Goal: Information Seeking & Learning: Find specific fact

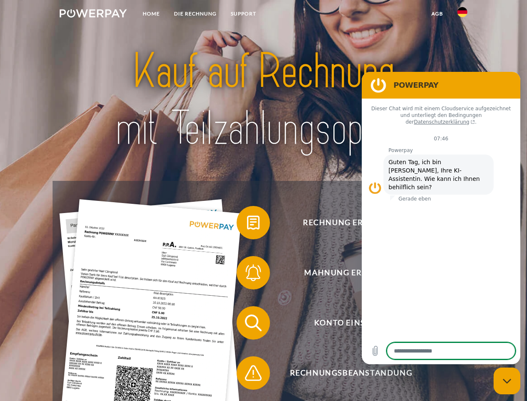
click at [93, 15] on img at bounding box center [93, 13] width 67 height 8
click at [462, 15] on img at bounding box center [462, 12] width 10 height 10
click at [437, 14] on link "agb" at bounding box center [437, 13] width 26 height 15
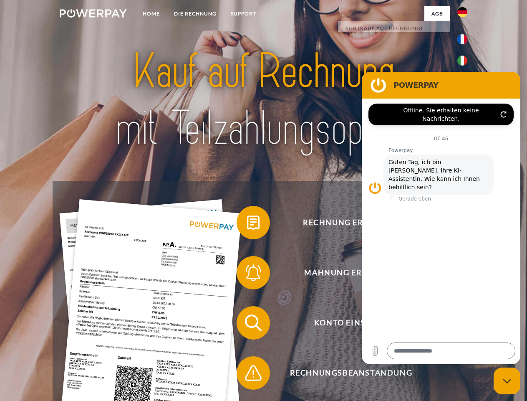
click at [247, 224] on span at bounding box center [241, 223] width 42 height 42
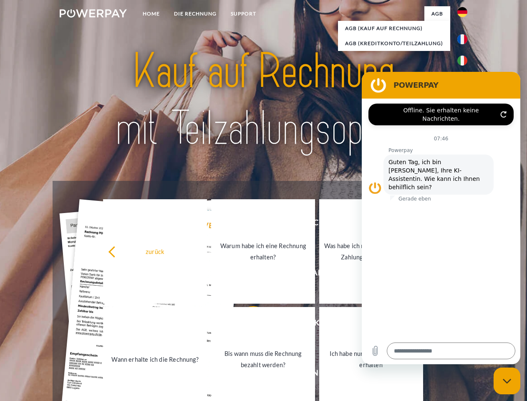
click at [247, 274] on div "Rechnung erhalten? Mahnung erhalten? Konto einsehen" at bounding box center [263, 348] width 421 height 334
click at [247, 324] on link "Bis wann muss die Rechnung bezahlt werden?" at bounding box center [263, 359] width 104 height 104
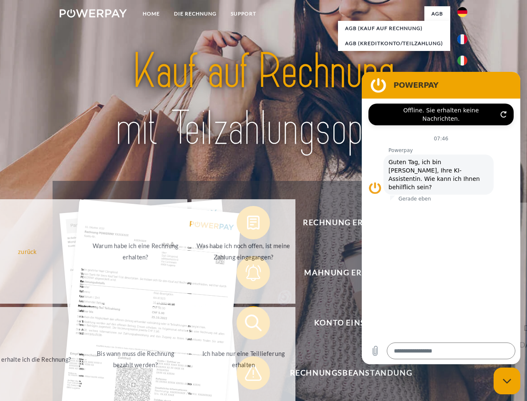
click at [247, 374] on span at bounding box center [241, 373] width 42 height 42
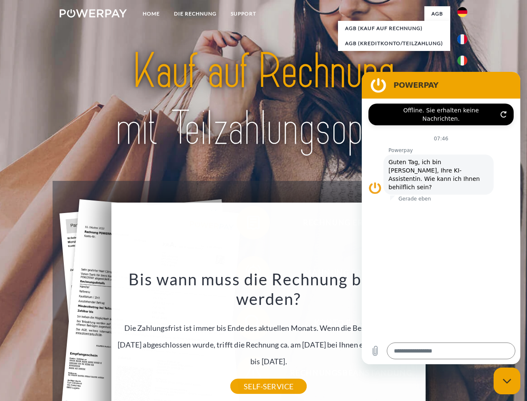
click at [507, 381] on icon "Messaging-Fenster schließen" at bounding box center [507, 380] width 9 height 5
type textarea "*"
